Goal: Find specific page/section

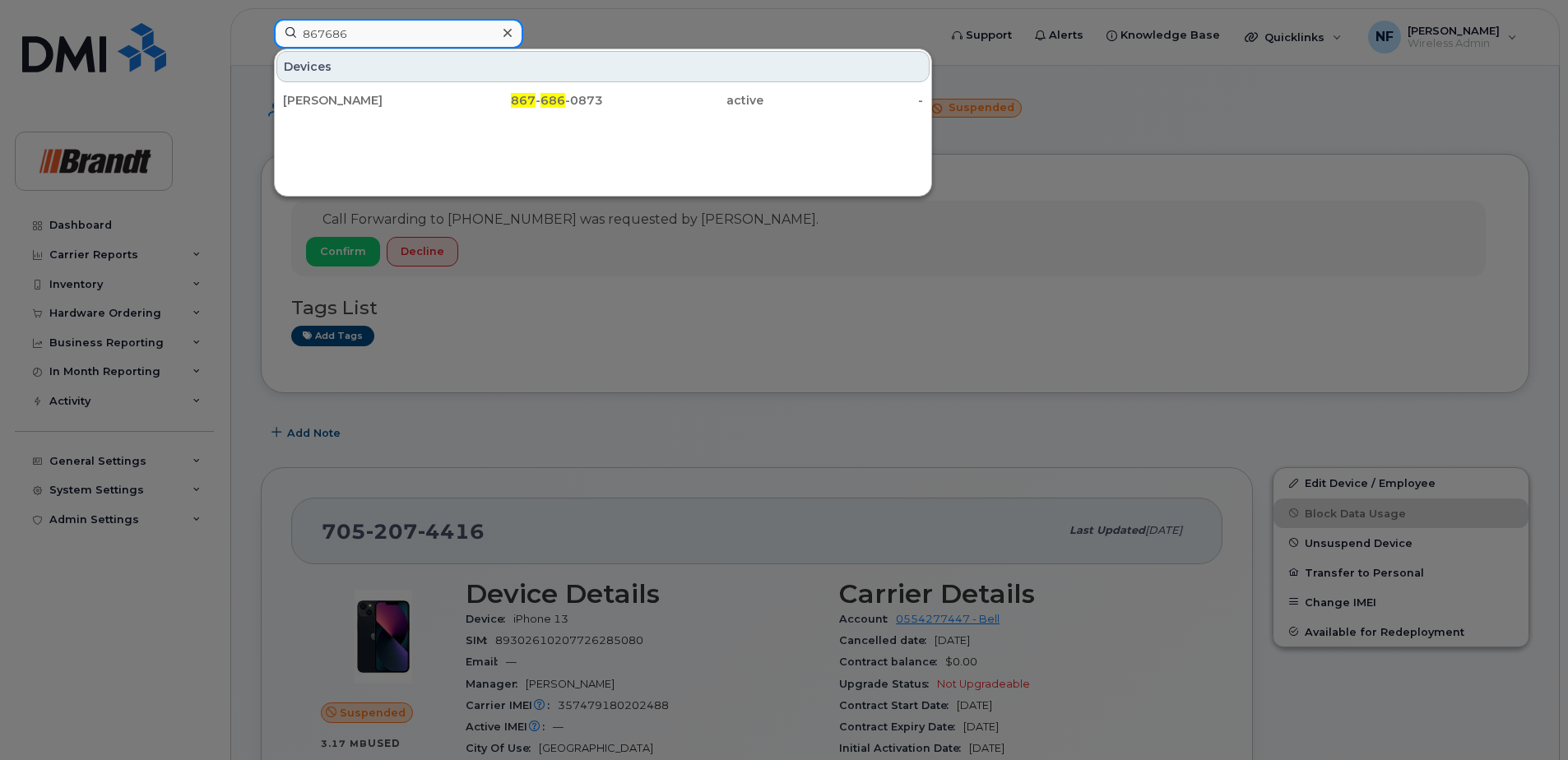
click at [396, 31] on input "867686" at bounding box center [398, 34] width 249 height 30
drag, startPoint x: 396, startPoint y: 31, endPoint x: 267, endPoint y: 33, distance: 129.0
click at [267, 33] on div "867686 Devices [PERSON_NAME] 867 - 686 -0873 active -" at bounding box center [600, 37] width 680 height 37
type input "[PERSON_NAME]"
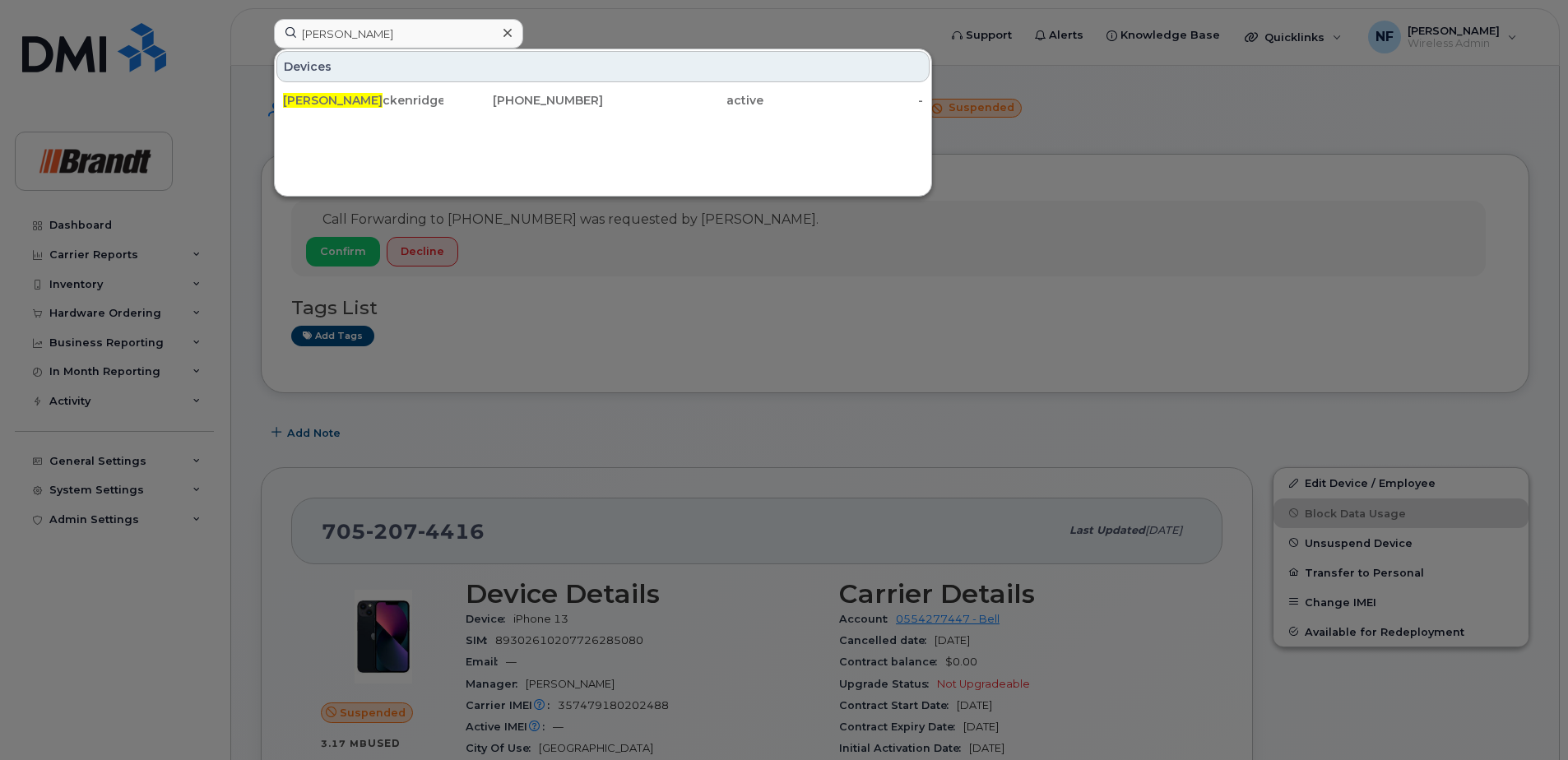
click at [510, 34] on icon at bounding box center [508, 33] width 8 height 13
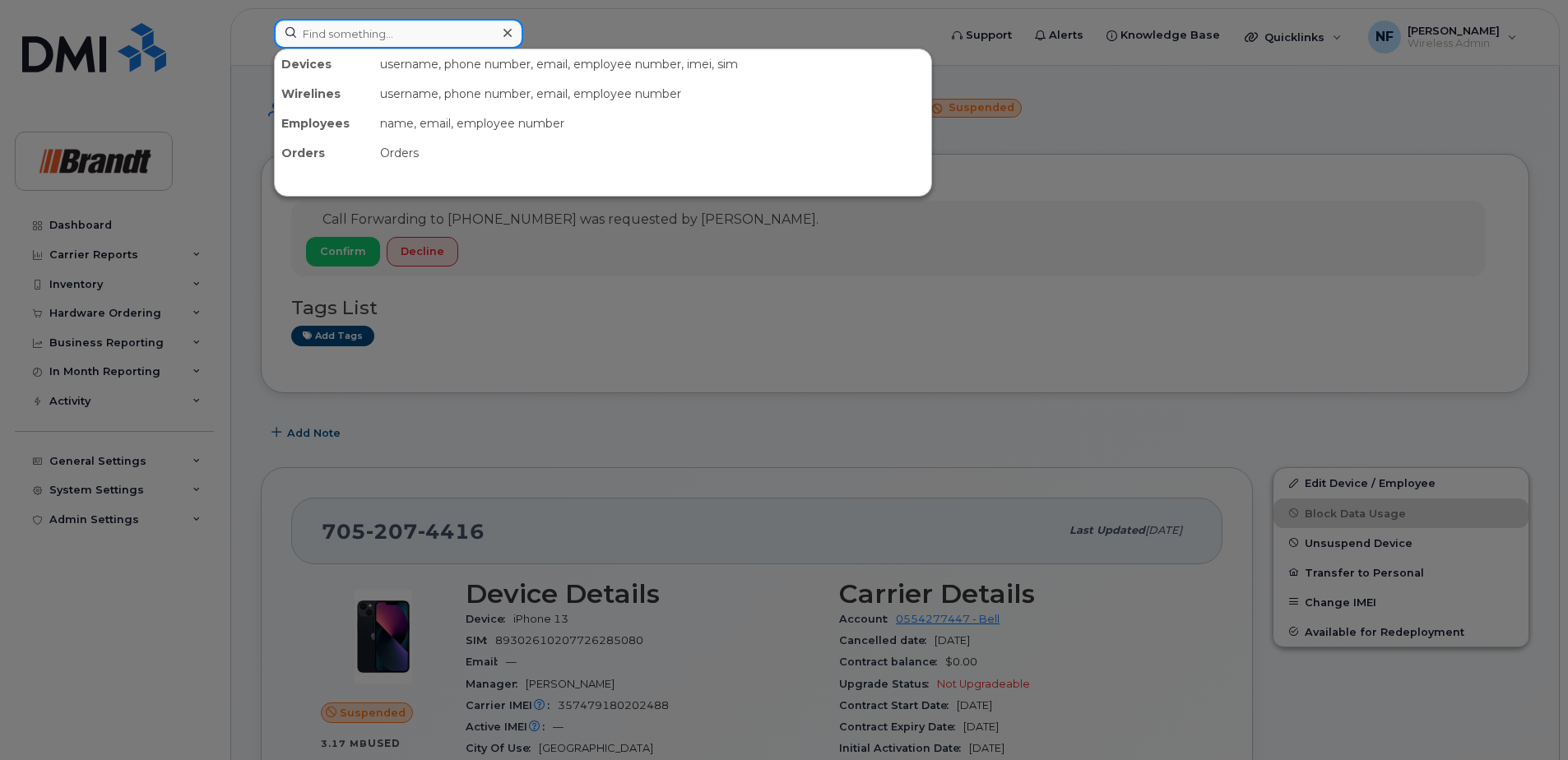
click at [488, 34] on input at bounding box center [398, 34] width 249 height 30
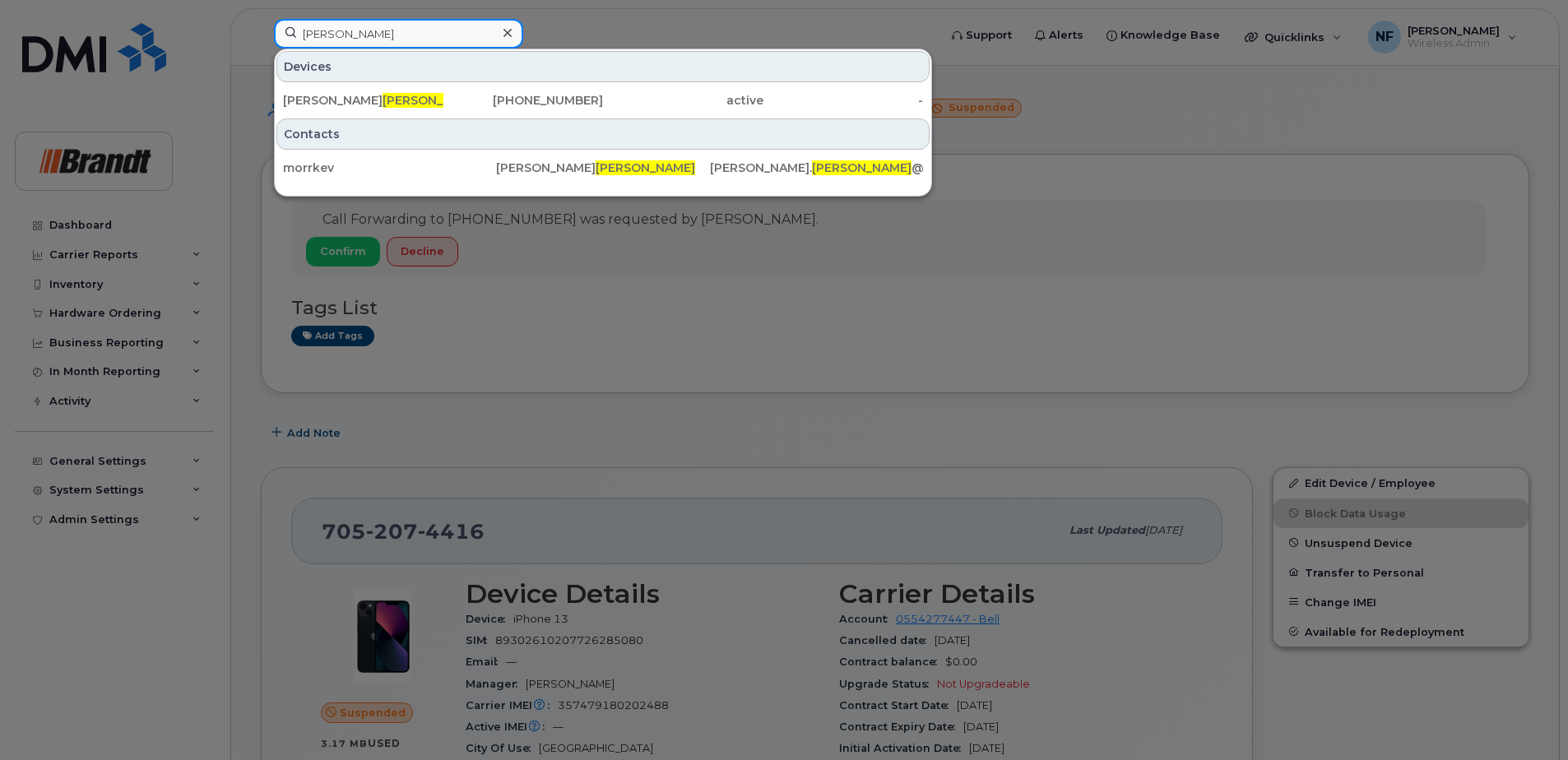
type input "[PERSON_NAME]"
click at [510, 34] on icon at bounding box center [508, 33] width 8 height 13
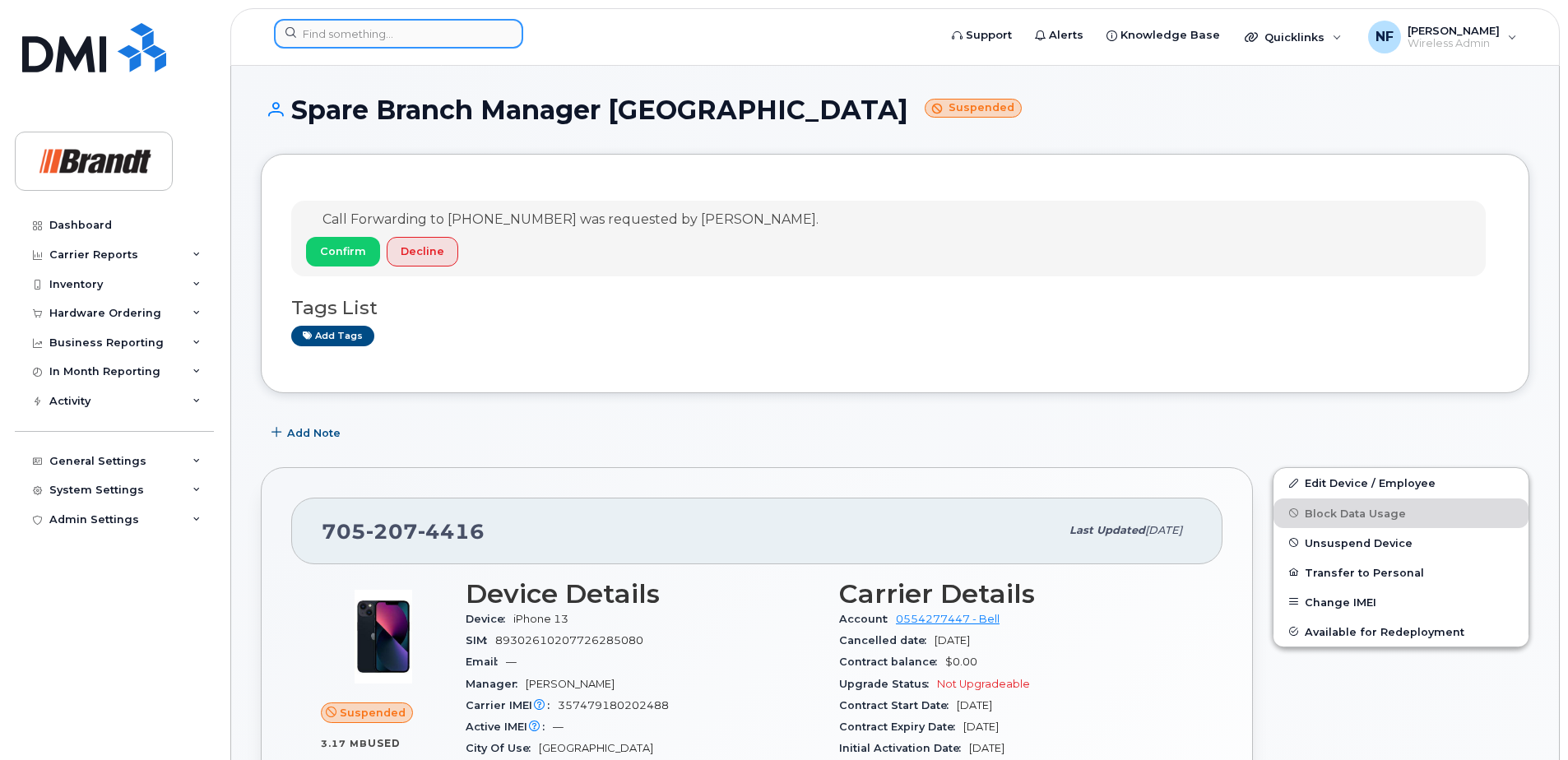
click at [480, 22] on input at bounding box center [398, 34] width 249 height 30
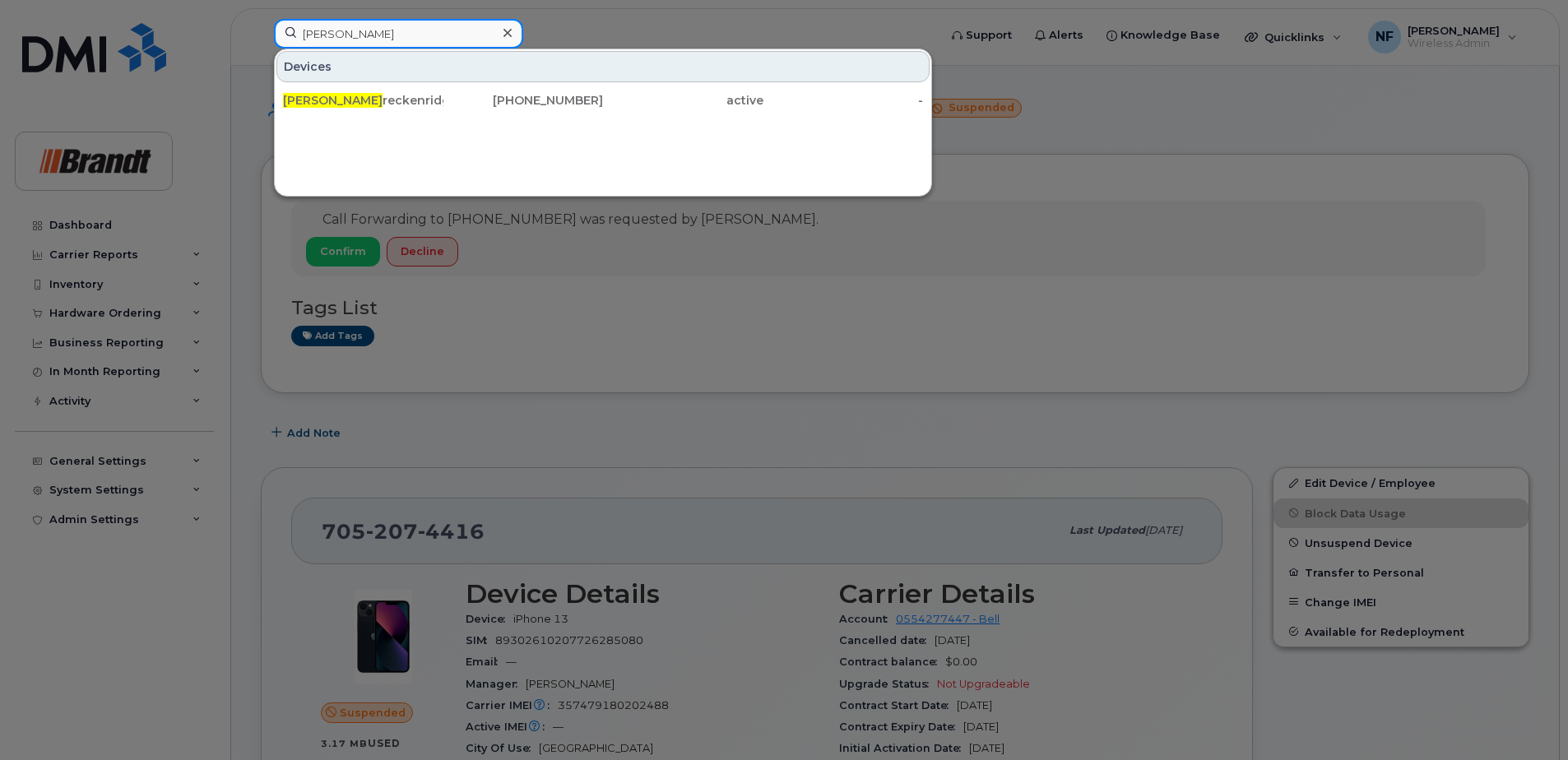
type input "[PERSON_NAME]"
click at [480, 95] on div "[PHONE_NUMBER]" at bounding box center [524, 101] width 161 height 17
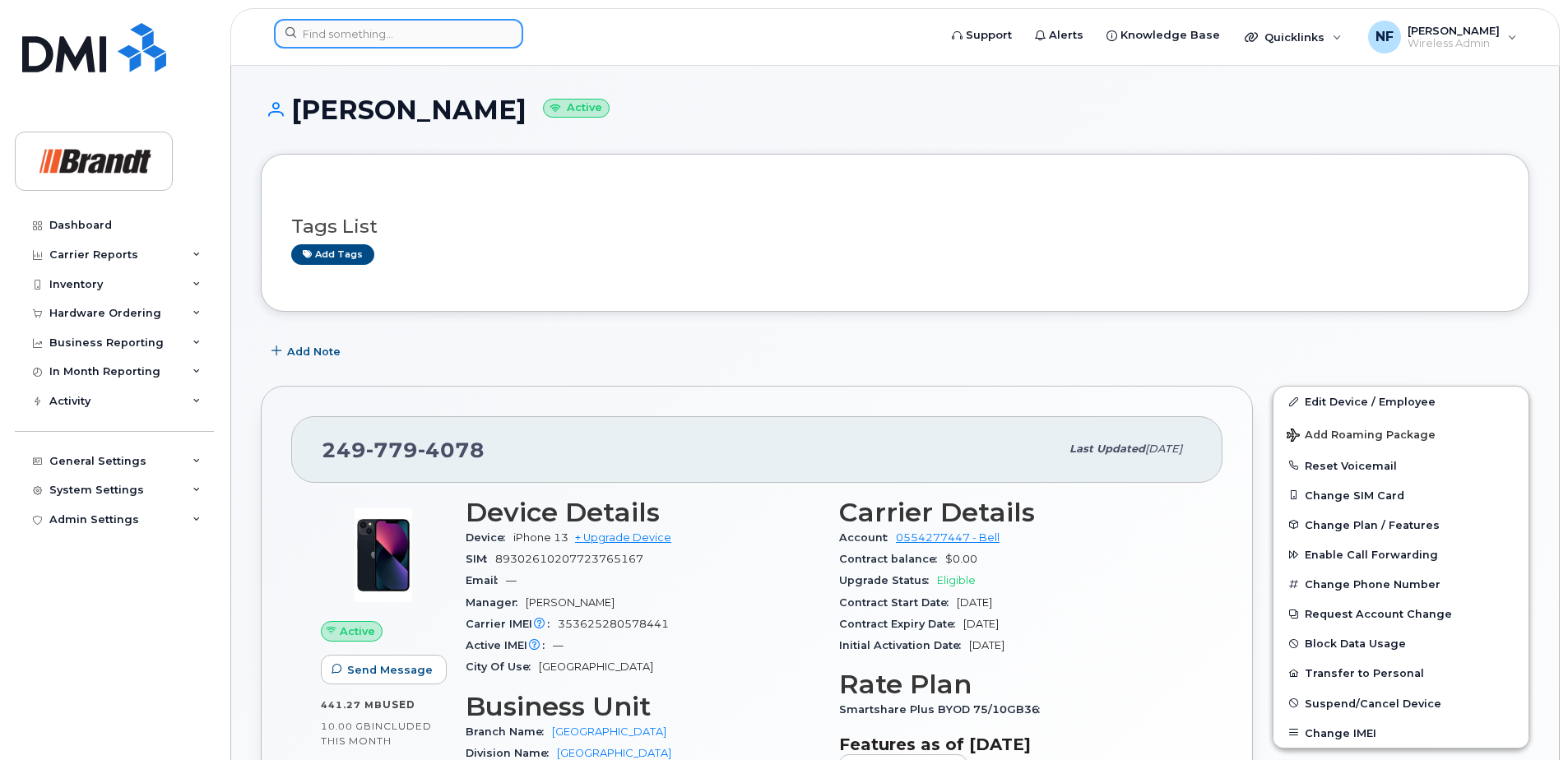
click at [392, 24] on input at bounding box center [398, 34] width 249 height 30
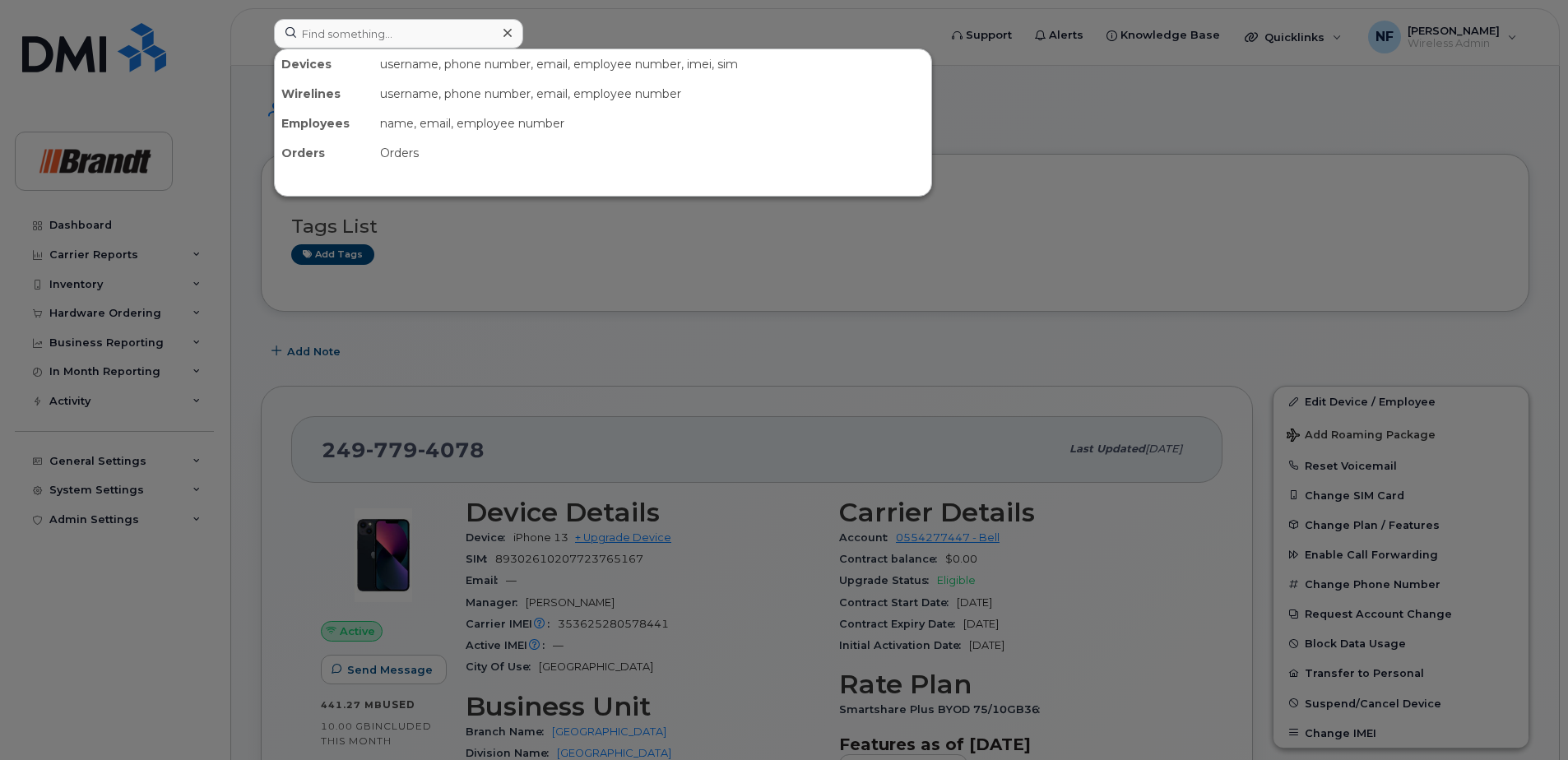
drag, startPoint x: 510, startPoint y: 30, endPoint x: 0, endPoint y: 56, distance: 510.7
click at [510, 30] on icon at bounding box center [508, 33] width 8 height 8
